Goal: Check status: Check status

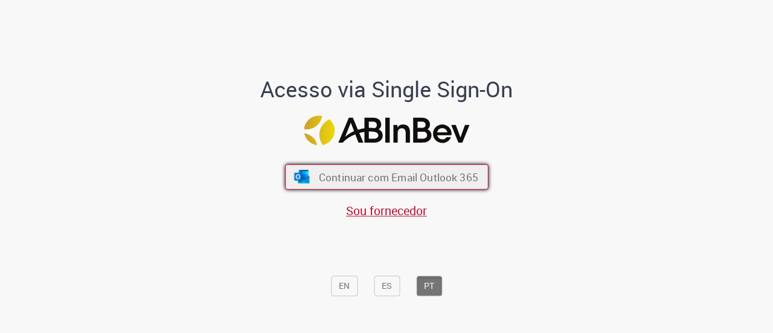
click at [390, 165] on button "Continuar com Email Outlook 365" at bounding box center [387, 176] width 204 height 25
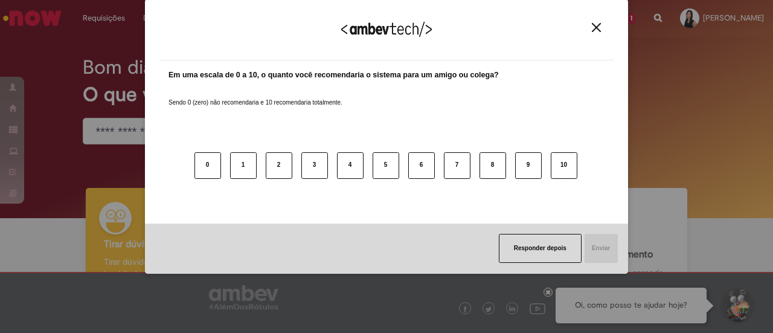
click at [596, 34] on div "Agradecemos seu feedback!" at bounding box center [386, 36] width 454 height 47
click at [597, 30] on img "Close" at bounding box center [596, 27] width 9 height 9
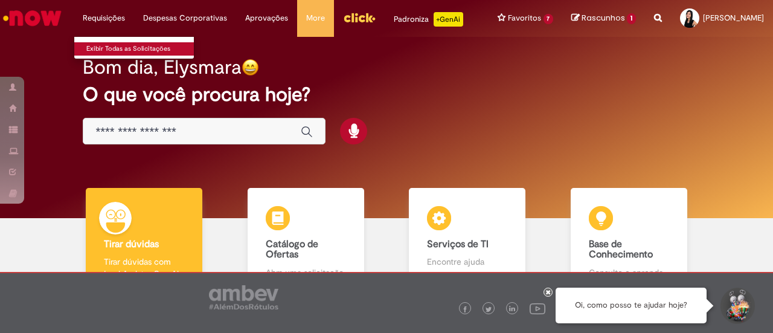
click at [111, 47] on link "Exibir Todas as Solicitações" at bounding box center [140, 48] width 133 height 13
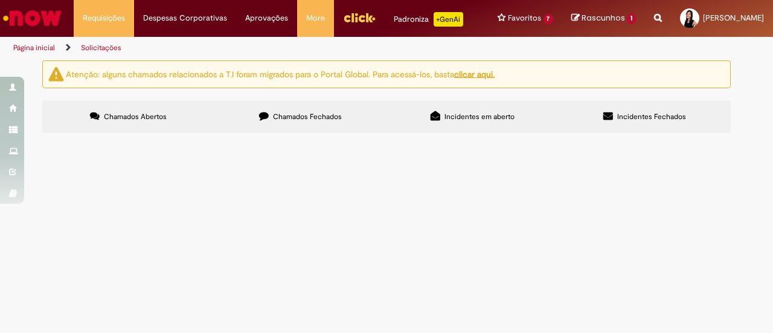
click at [297, 121] on span "Chamados Fechados" at bounding box center [307, 117] width 69 height 10
click at [489, 118] on label "Incidentes em aberto" at bounding box center [473, 116] width 172 height 33
click at [344, 122] on label "Chamados Fechados" at bounding box center [300, 116] width 172 height 33
click at [480, 121] on span "Incidentes em aberto" at bounding box center [480, 117] width 70 height 10
click at [658, 119] on label "Incidentes Fechados" at bounding box center [645, 116] width 172 height 33
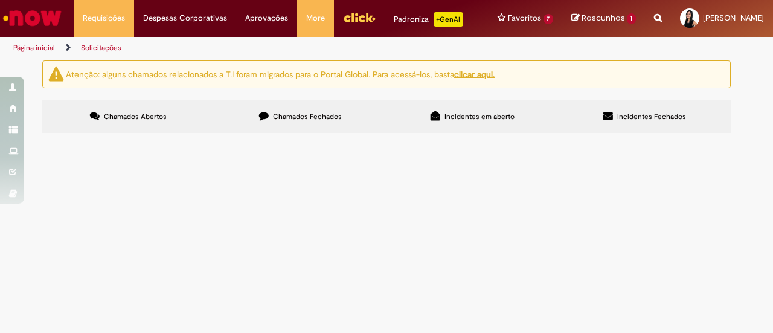
click at [120, 133] on label "Chamados Abertos" at bounding box center [128, 116] width 172 height 33
click at [300, 121] on span "Chamados Fechados" at bounding box center [307, 117] width 69 height 10
click at [439, 127] on label "Incidentes em aberto" at bounding box center [473, 116] width 172 height 33
